Goal: Information Seeking & Learning: Check status

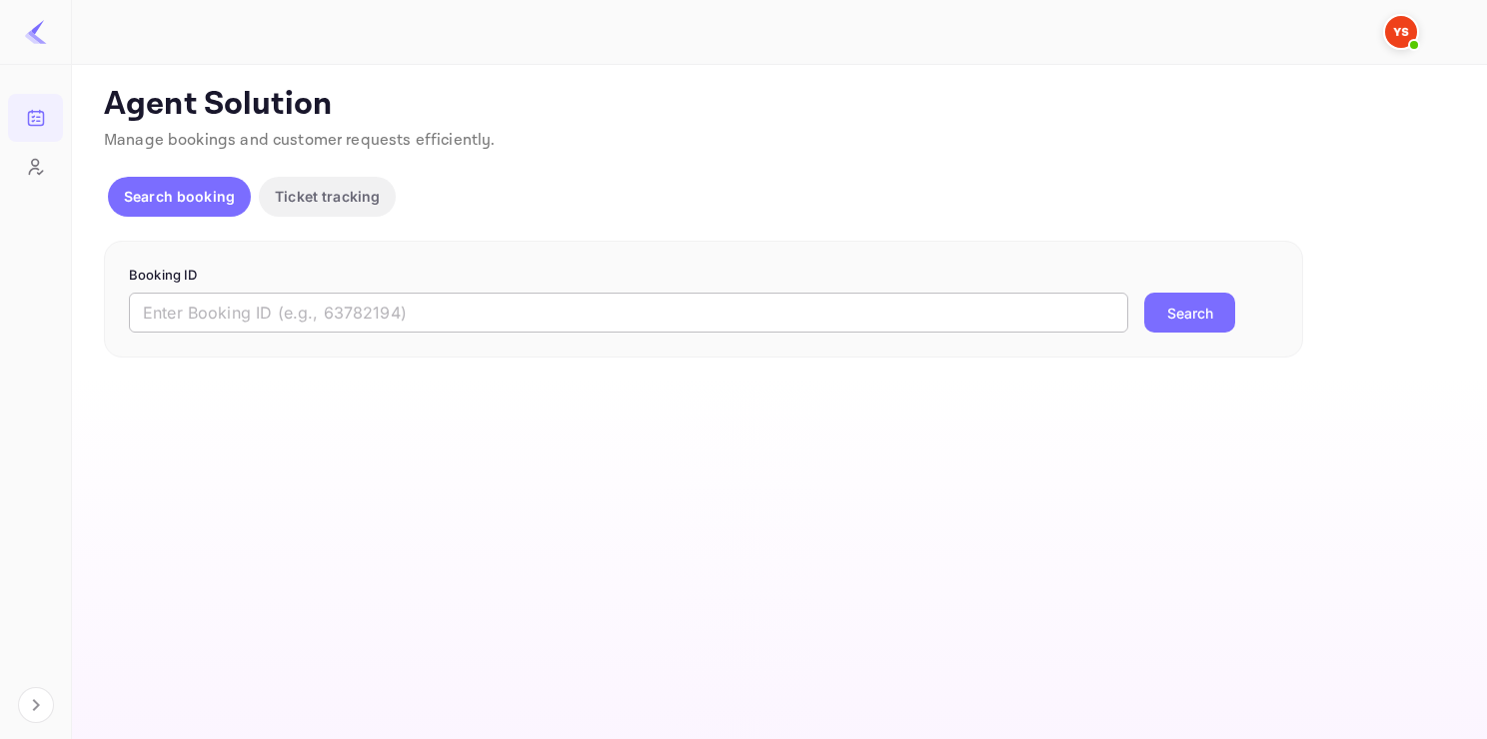
paste input "9099151"
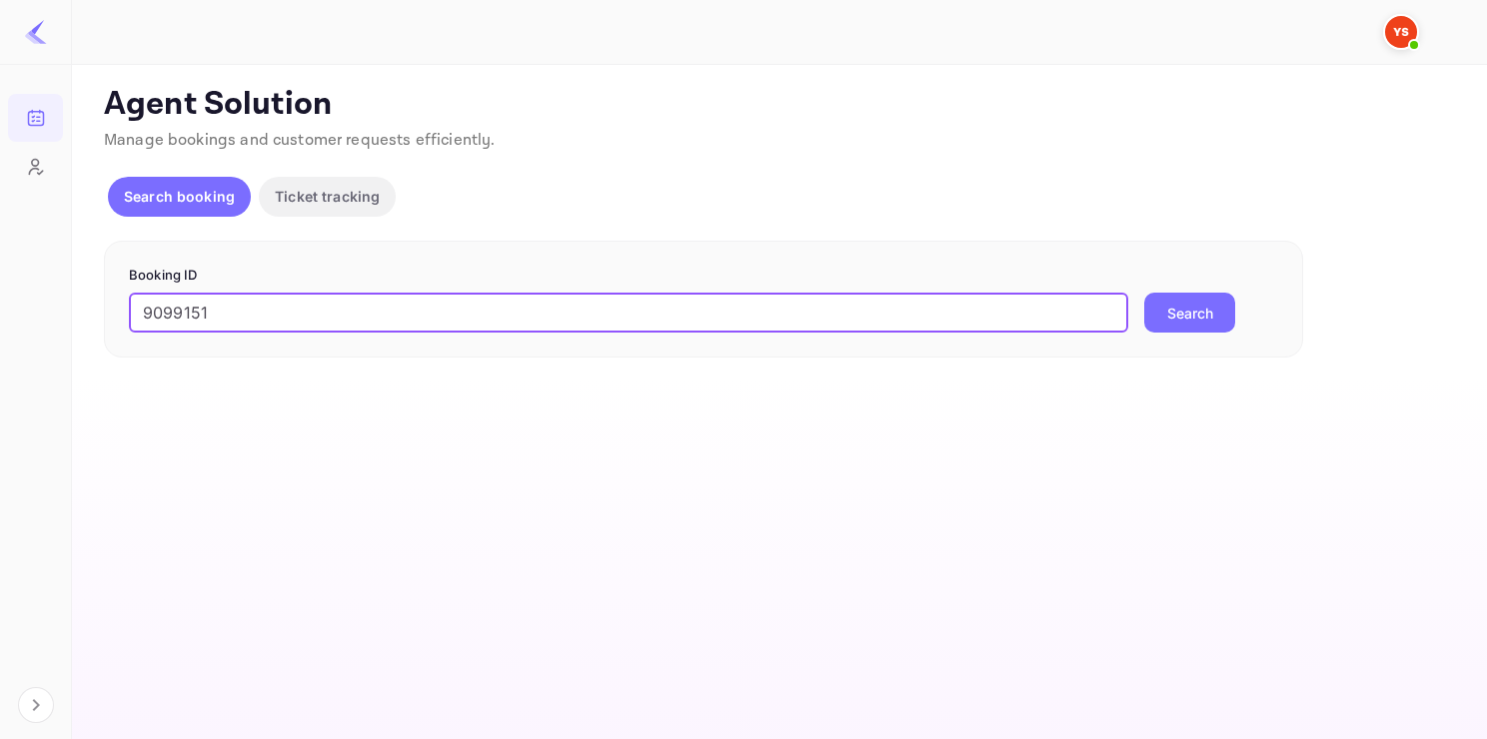
click at [433, 327] on input "9099151" at bounding box center [628, 313] width 999 height 40
type input "9099151"
click at [1144, 293] on button "Search" at bounding box center [1189, 313] width 91 height 40
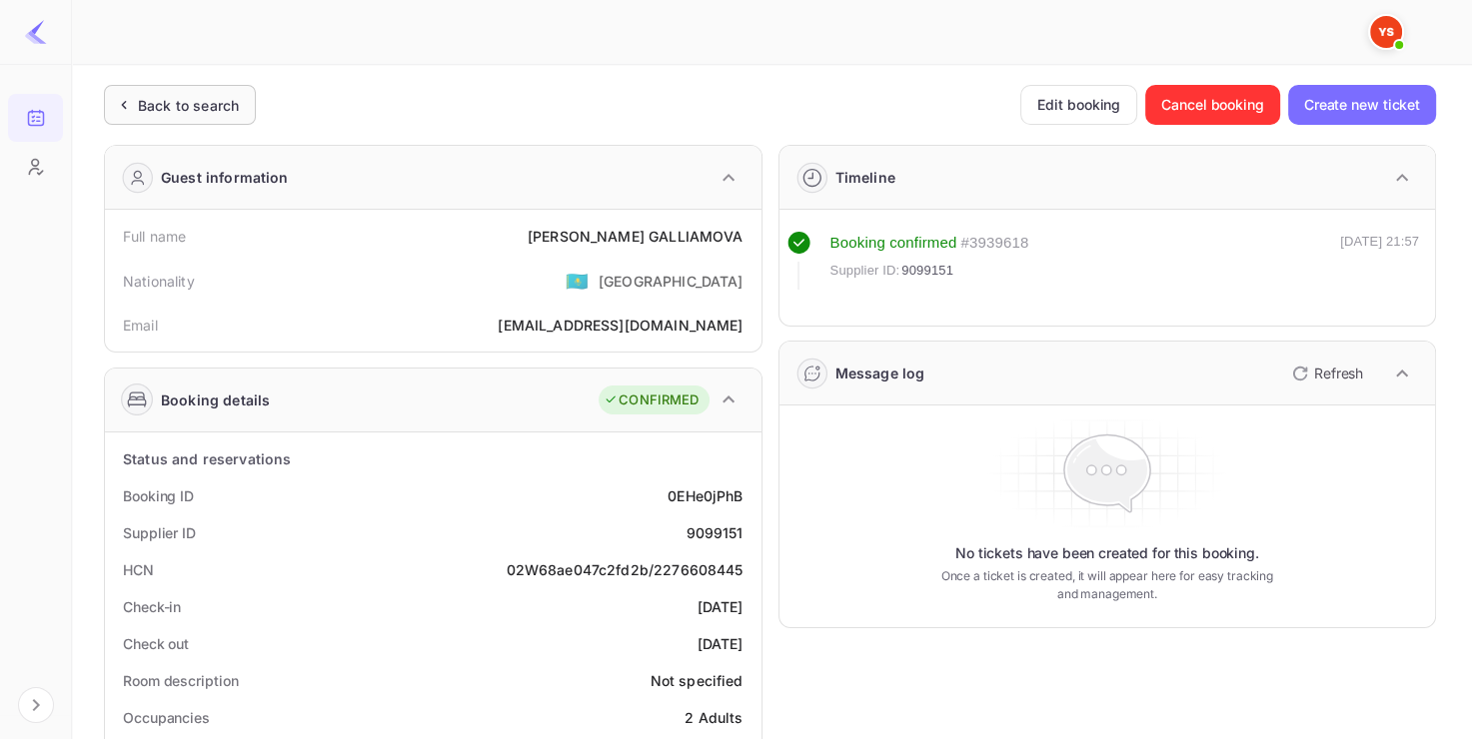
click at [166, 88] on div "Back to search" at bounding box center [180, 105] width 152 height 40
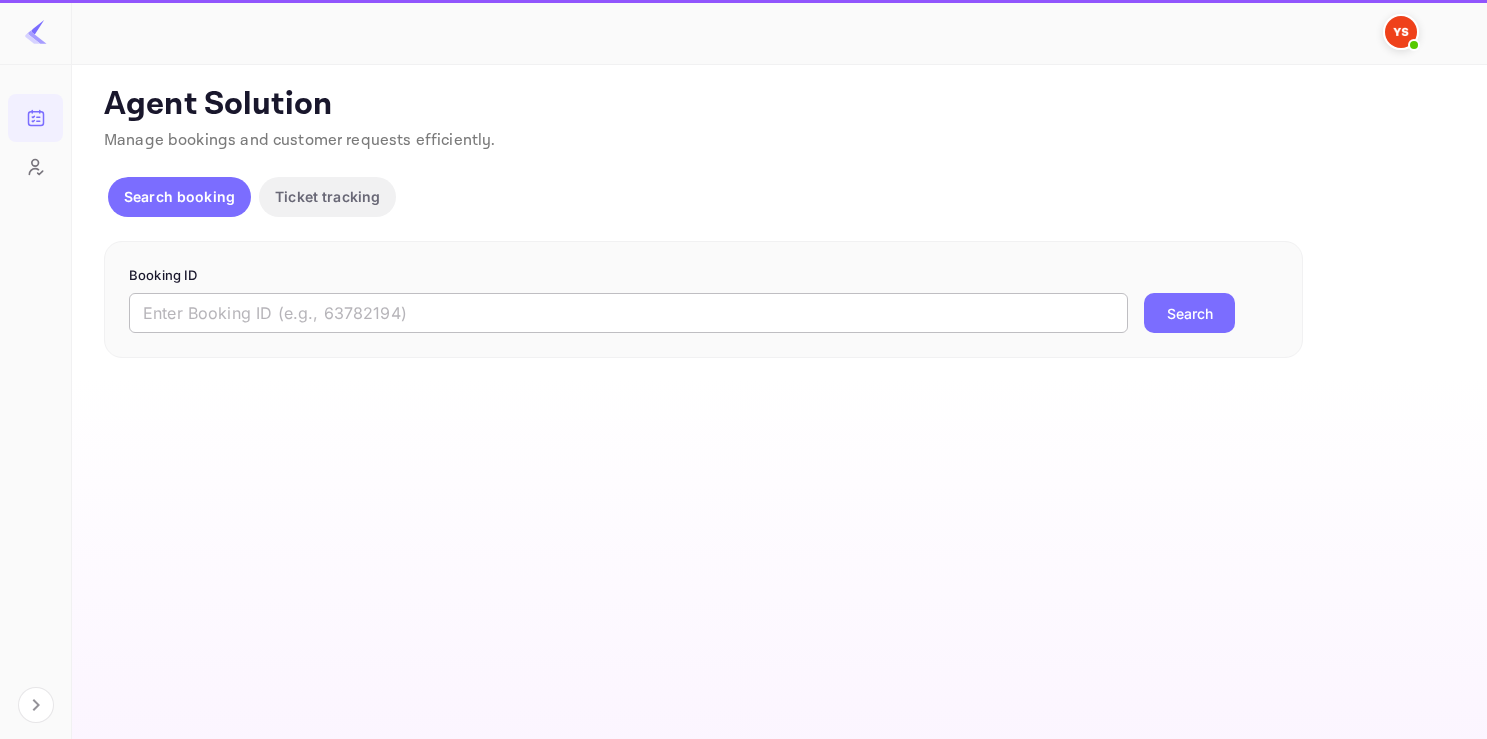
paste input "9319758"
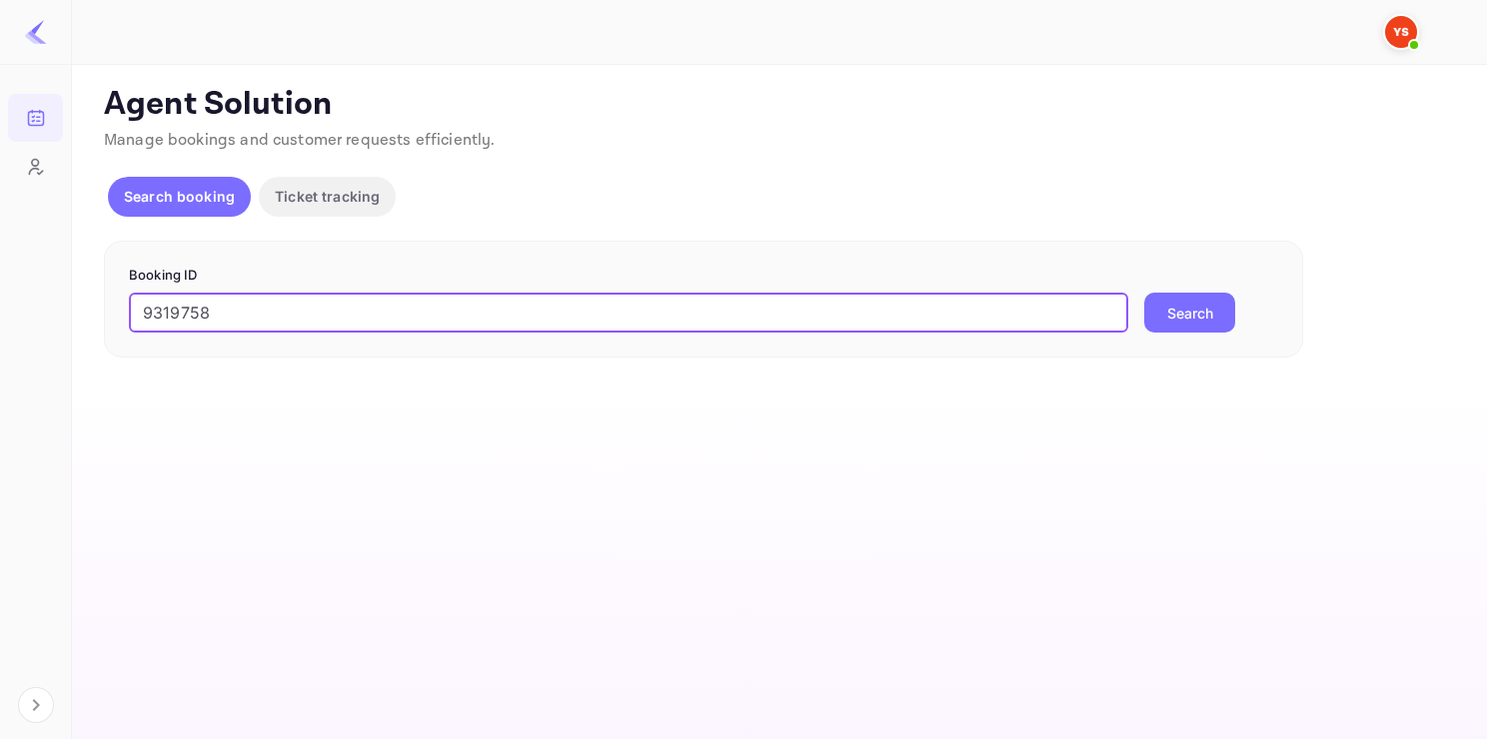
click at [312, 314] on input "9319758" at bounding box center [628, 313] width 999 height 40
type input "9319758"
click at [1144, 293] on button "Search" at bounding box center [1189, 313] width 91 height 40
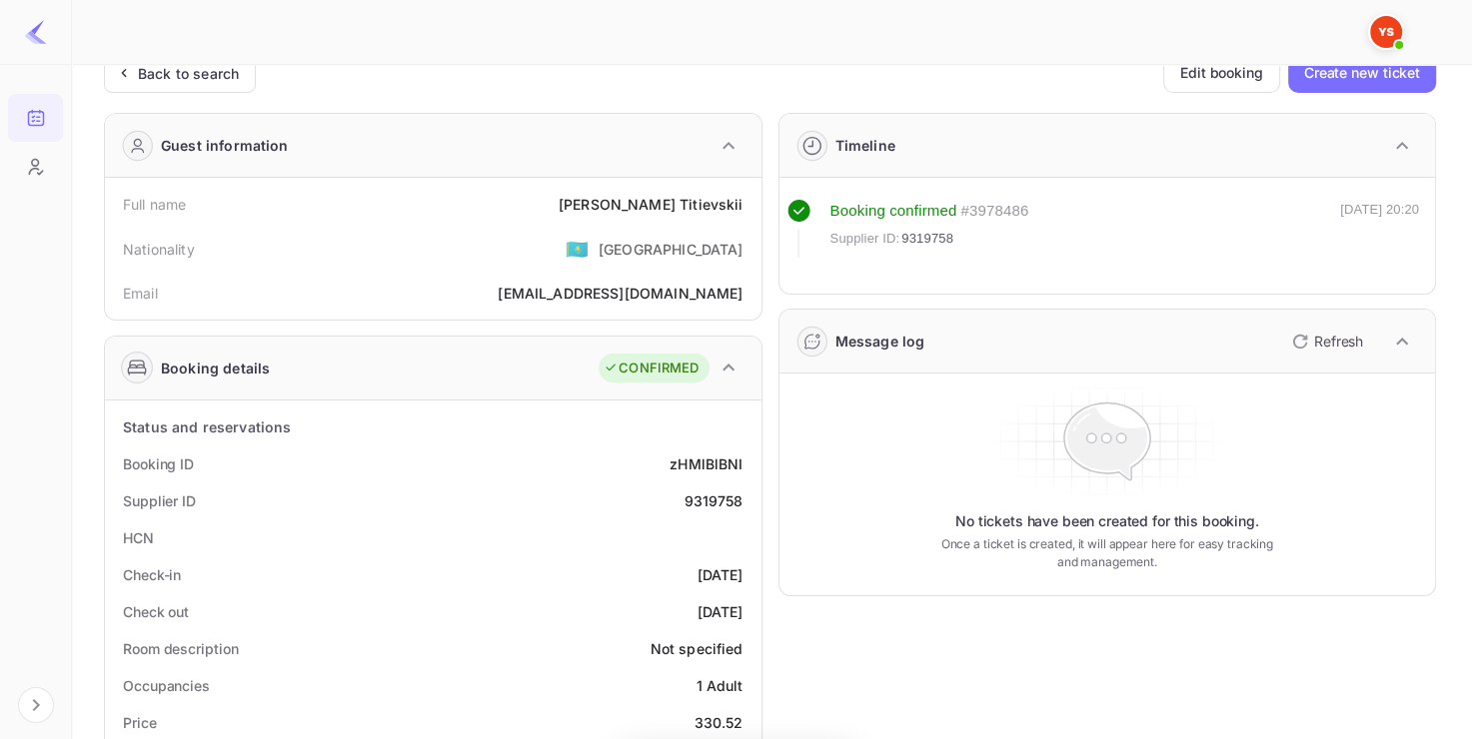
scroll to position [35, 0]
